Goal: Navigation & Orientation: Find specific page/section

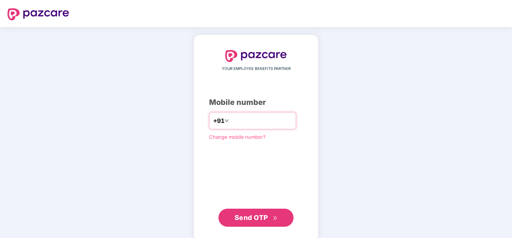
click at [255, 121] on input "number" at bounding box center [261, 120] width 62 height 12
type input "**********"
click at [261, 209] on button "Send OTP" at bounding box center [255, 217] width 75 height 18
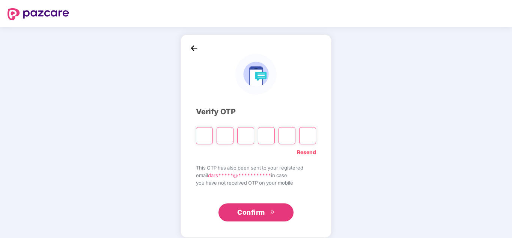
type input "*"
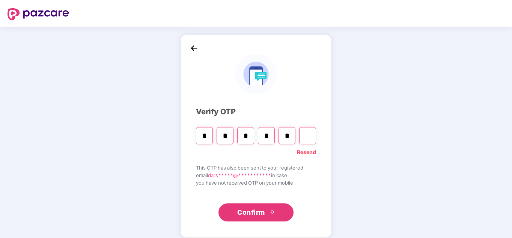
type input "*"
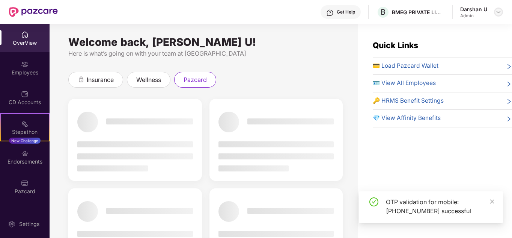
click at [500, 14] on img at bounding box center [498, 12] width 6 height 6
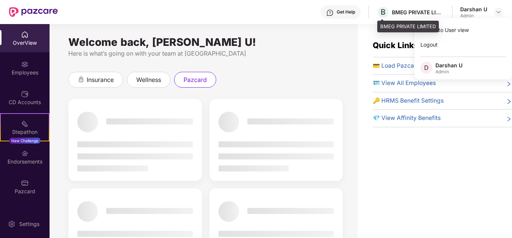
click at [412, 12] on div "BMEG PRIVATE LIMITED" at bounding box center [418, 12] width 53 height 7
click at [420, 12] on div "BMEG PRIVATE LIMITED" at bounding box center [418, 12] width 53 height 7
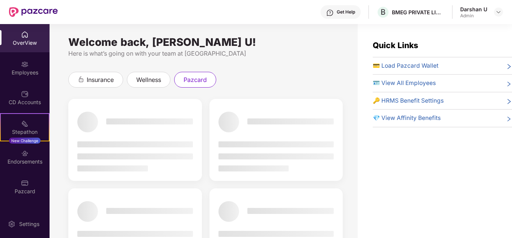
click at [305, 52] on div "Here is what’s going on with your team at [GEOGRAPHIC_DATA]" at bounding box center [205, 53] width 274 height 9
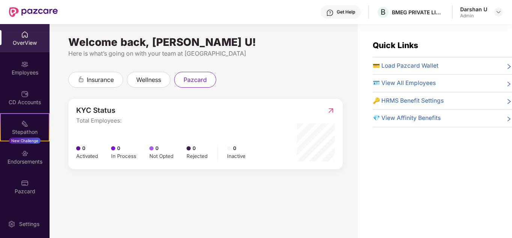
click at [29, 40] on div "OverView" at bounding box center [25, 43] width 50 height 8
click at [498, 14] on img at bounding box center [498, 12] width 6 height 6
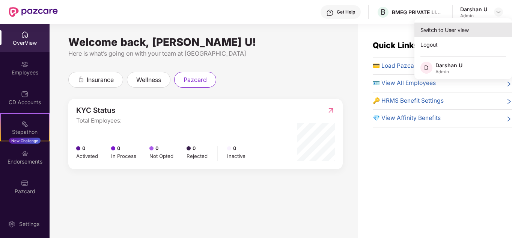
click at [451, 33] on div "Switch to User view" at bounding box center [463, 30] width 98 height 15
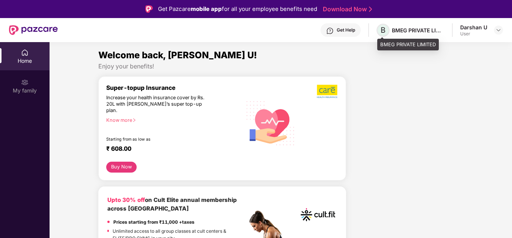
click at [381, 30] on span "B" at bounding box center [383, 30] width 5 height 9
click at [499, 28] on img at bounding box center [498, 30] width 6 height 6
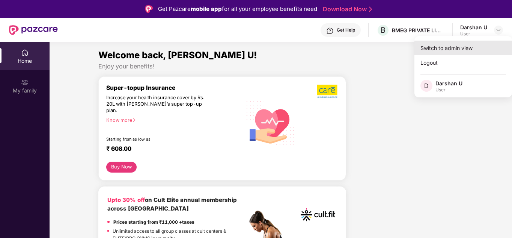
click at [465, 47] on div "Switch to admin view" at bounding box center [463, 48] width 98 height 15
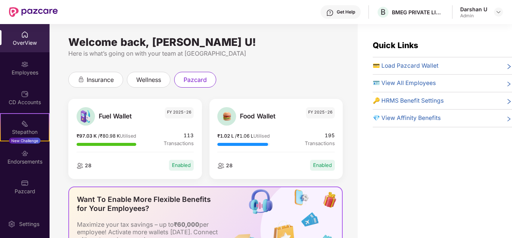
click at [32, 40] on div "OverView" at bounding box center [25, 43] width 50 height 8
click at [22, 185] on img at bounding box center [25, 183] width 8 height 8
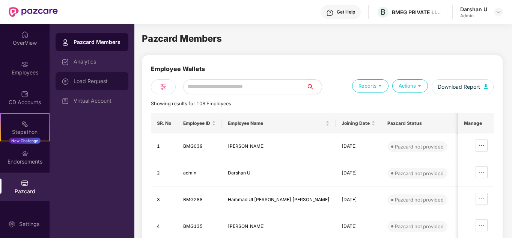
click at [99, 77] on div "Load Request" at bounding box center [92, 81] width 73 height 18
